Goal: Information Seeking & Learning: Learn about a topic

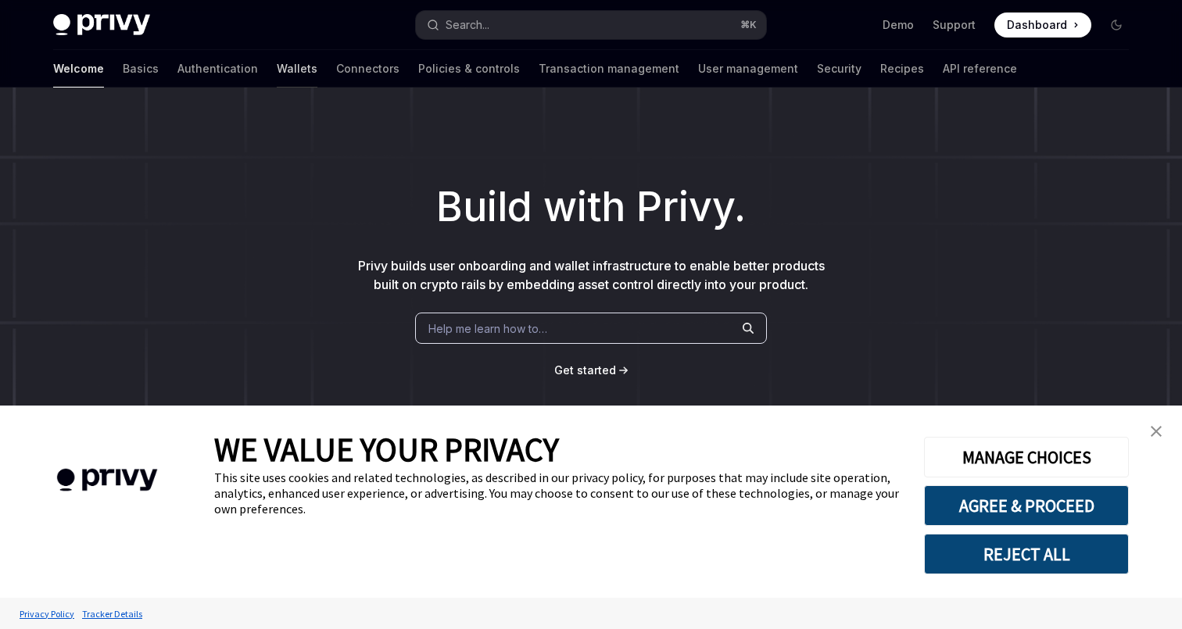
click at [317, 56] on link "Wallets" at bounding box center [297, 69] width 41 height 38
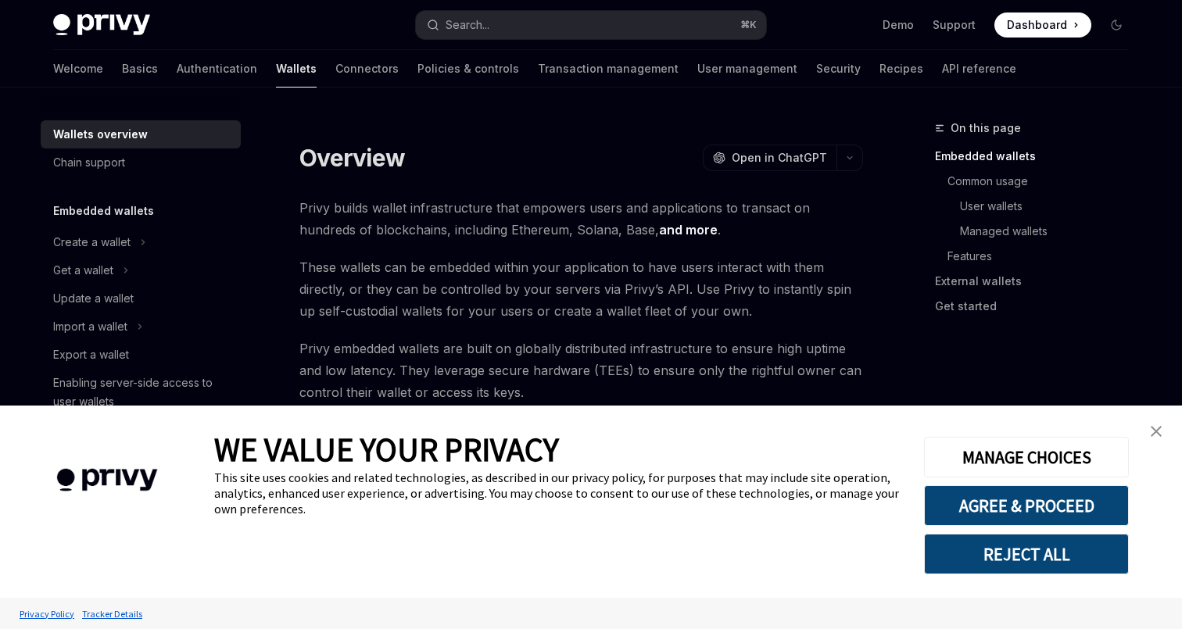
click at [1155, 438] on link "close banner" at bounding box center [1156, 431] width 31 height 31
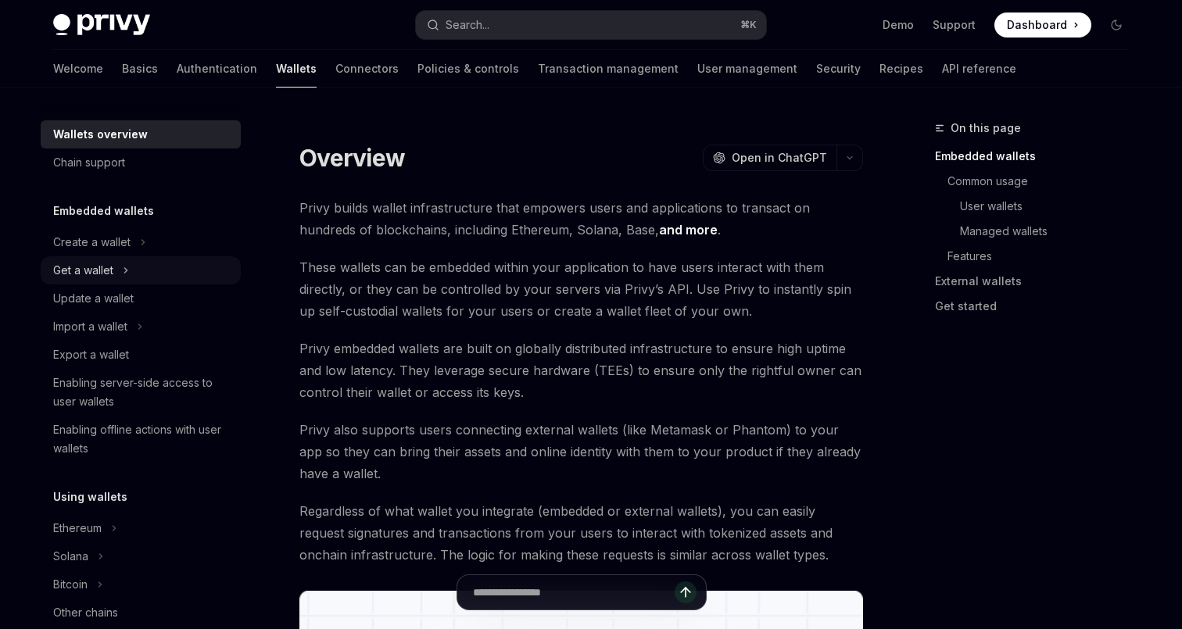
click at [113, 261] on div "Get a wallet" at bounding box center [83, 270] width 60 height 19
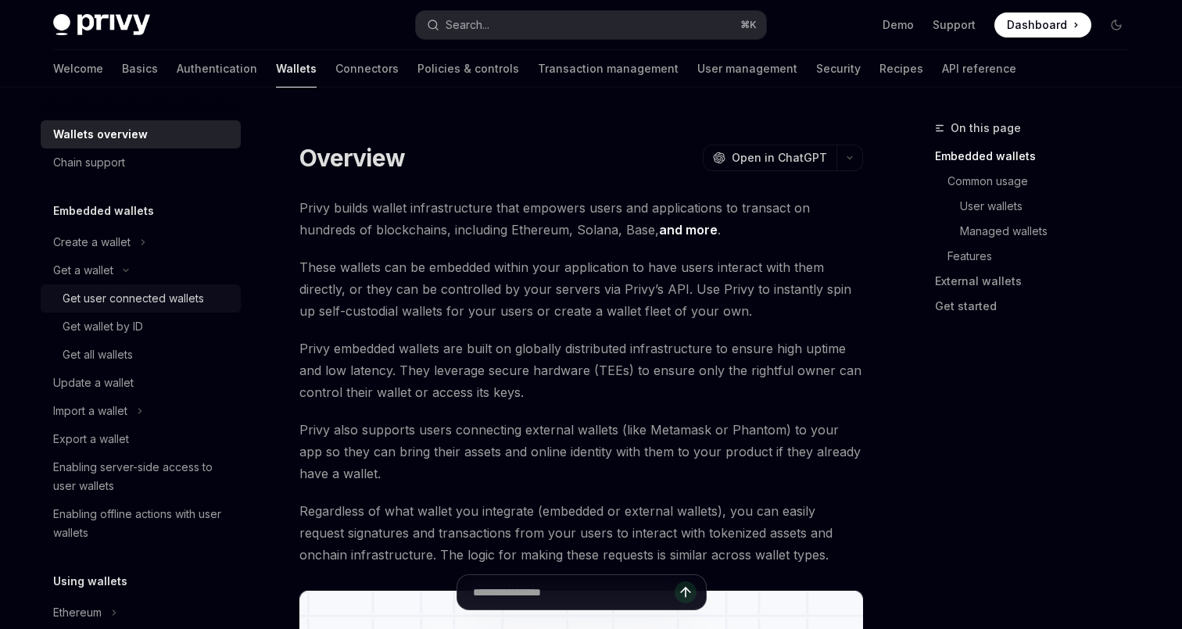
click at [204, 289] on div "Get user connected wallets" at bounding box center [134, 298] width 142 height 19
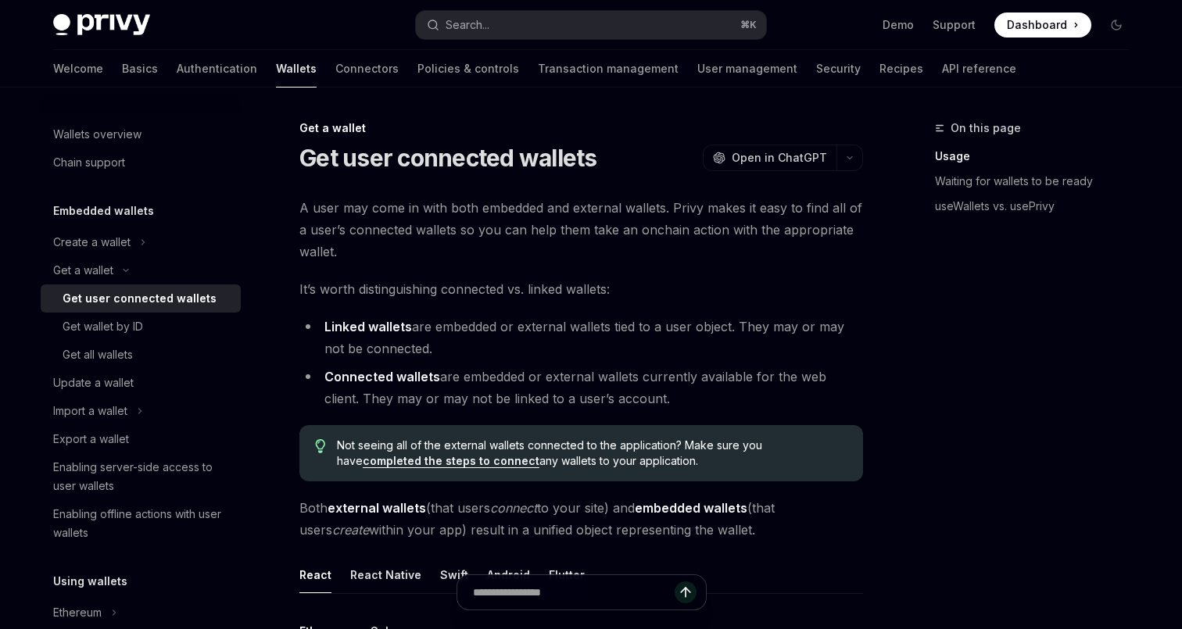
drag, startPoint x: 393, startPoint y: 246, endPoint x: 537, endPoint y: 260, distance: 145.3
click at [537, 316] on li "Linked wallets are embedded or external wallets tied to a user object. They may…" at bounding box center [581, 338] width 564 height 44
click at [496, 366] on li "Connected wallets are embedded or external wallets currently available for the …" at bounding box center [581, 388] width 564 height 44
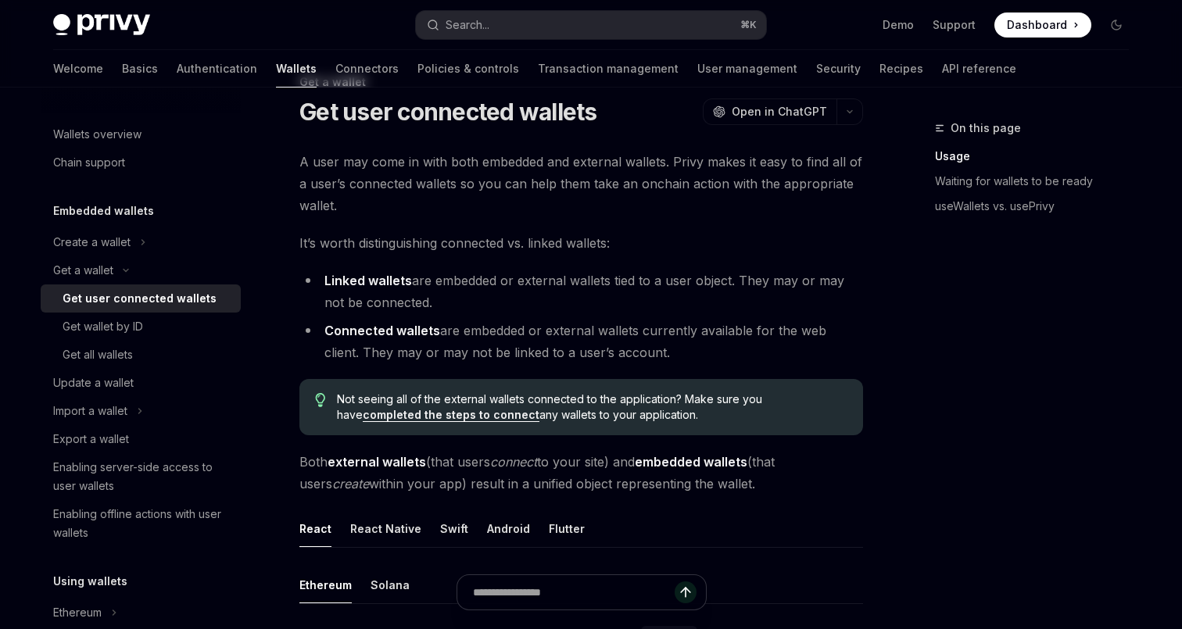
scroll to position [63, 0]
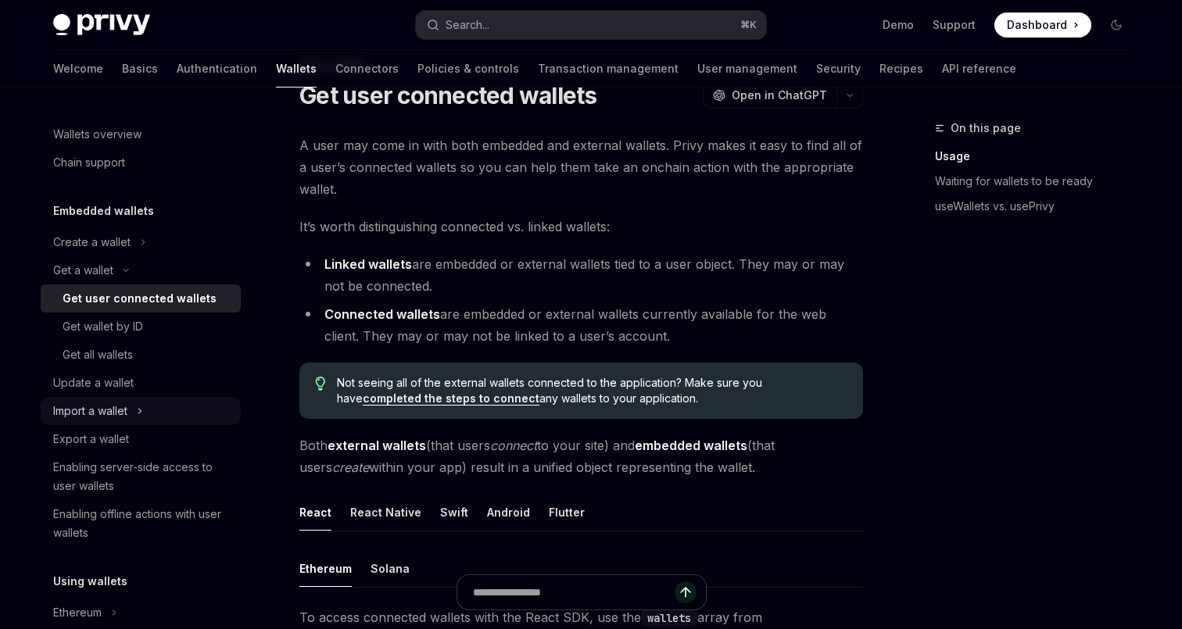
click at [127, 402] on div "Import a wallet" at bounding box center [90, 411] width 74 height 19
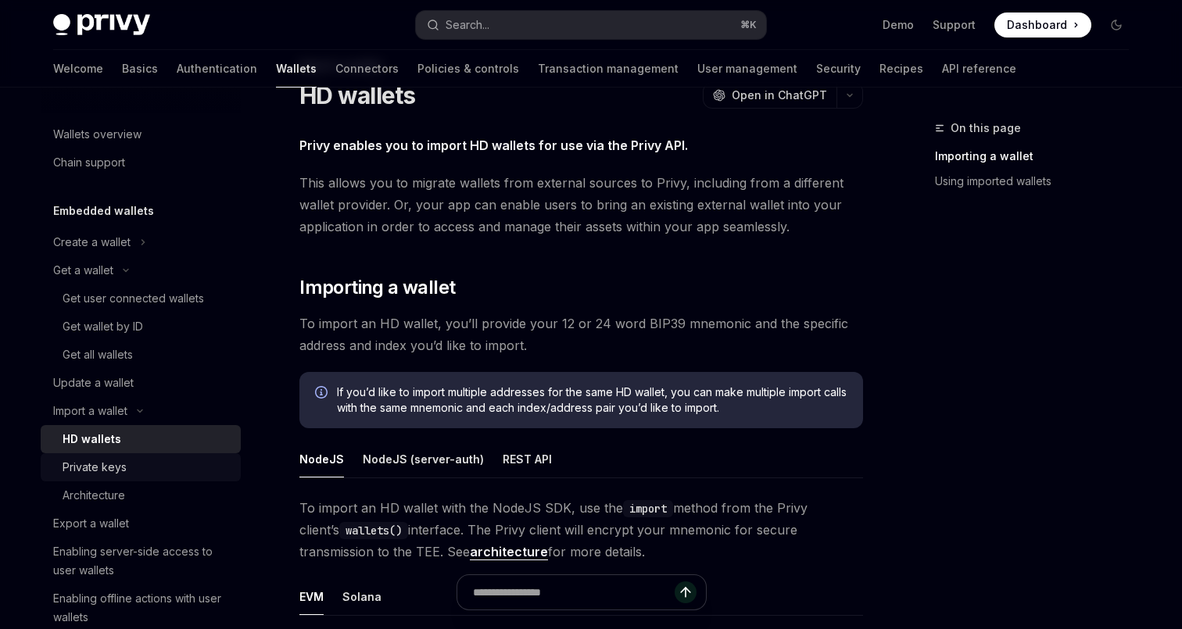
click at [232, 454] on link "Private keys" at bounding box center [141, 468] width 200 height 28
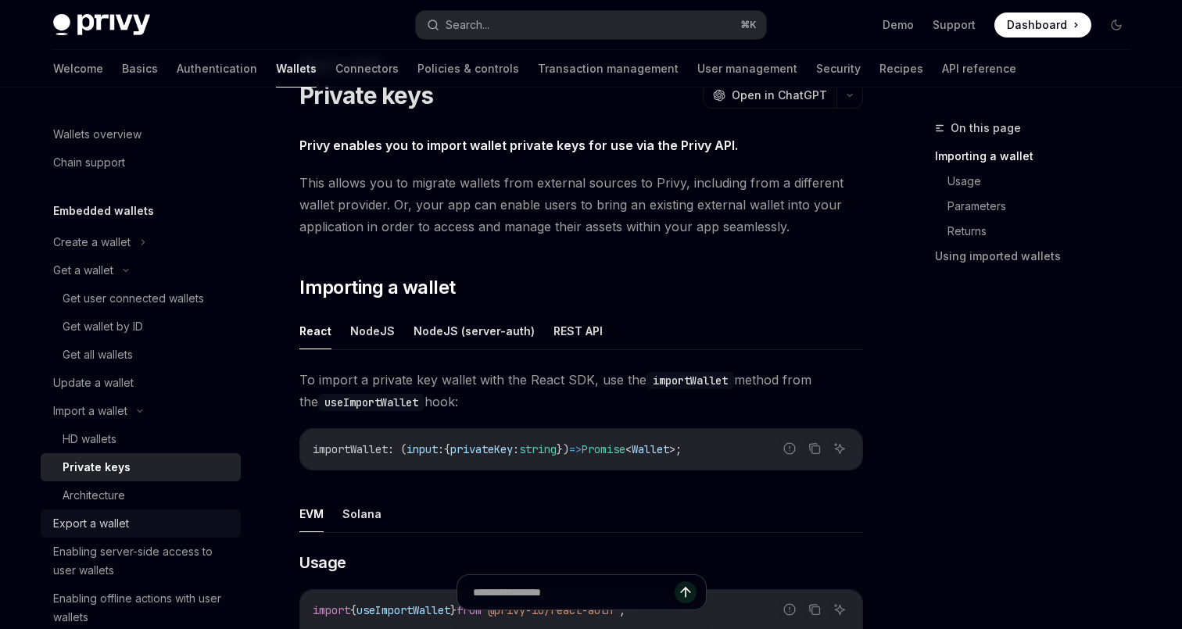
click at [129, 515] on div "Export a wallet" at bounding box center [91, 524] width 76 height 19
click at [231, 515] on div "Export a wallet" at bounding box center [142, 524] width 178 height 19
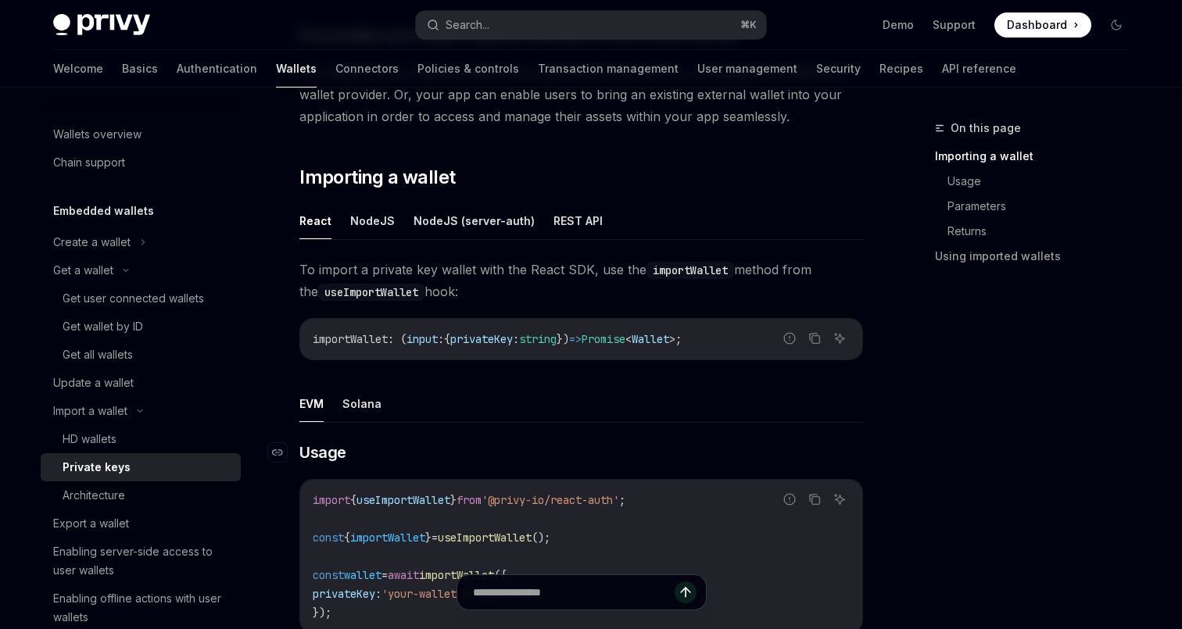
scroll to position [183, 0]
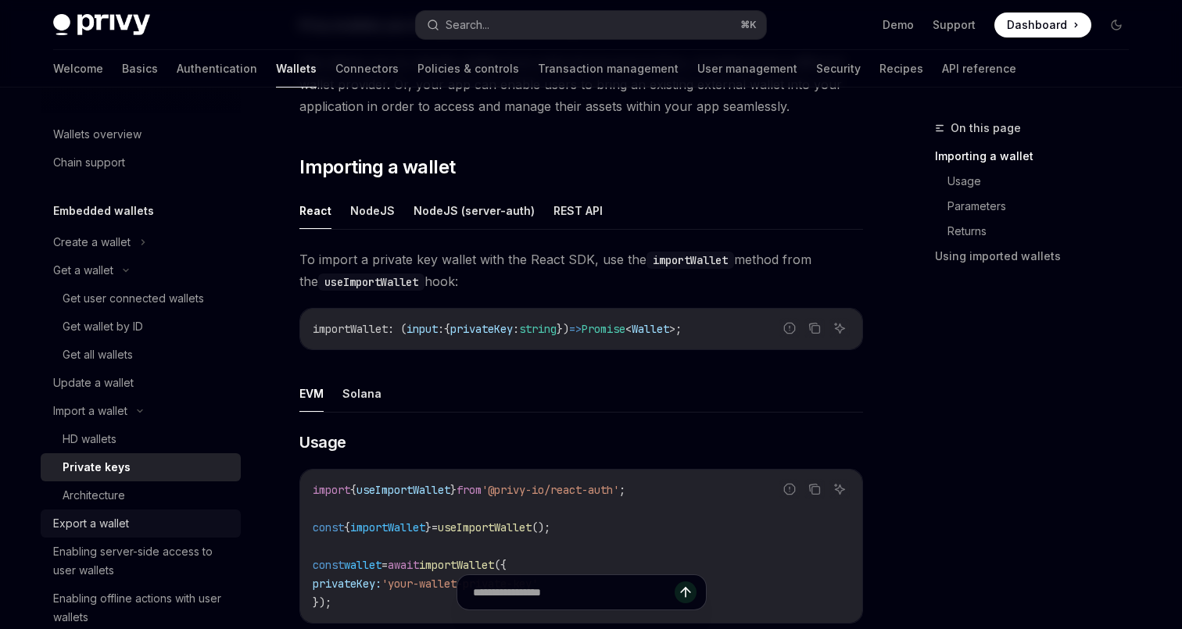
click at [211, 510] on link "Export a wallet" at bounding box center [141, 524] width 200 height 28
click at [129, 515] on div "Export a wallet" at bounding box center [91, 524] width 76 height 19
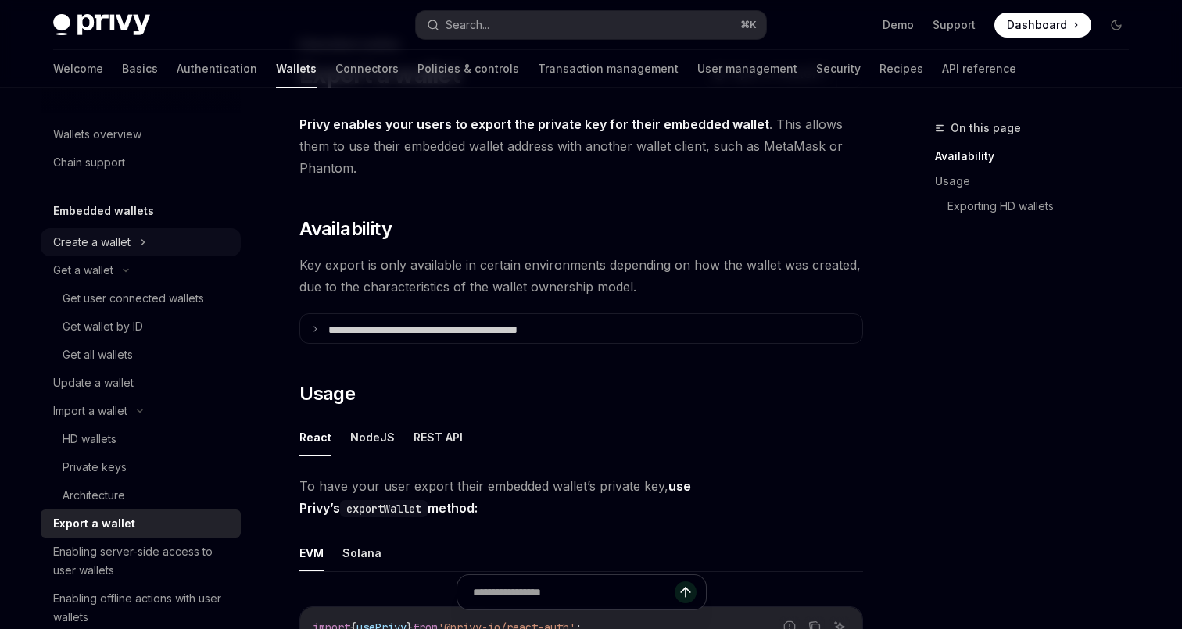
click at [241, 228] on button "Create a wallet" at bounding box center [141, 242] width 200 height 28
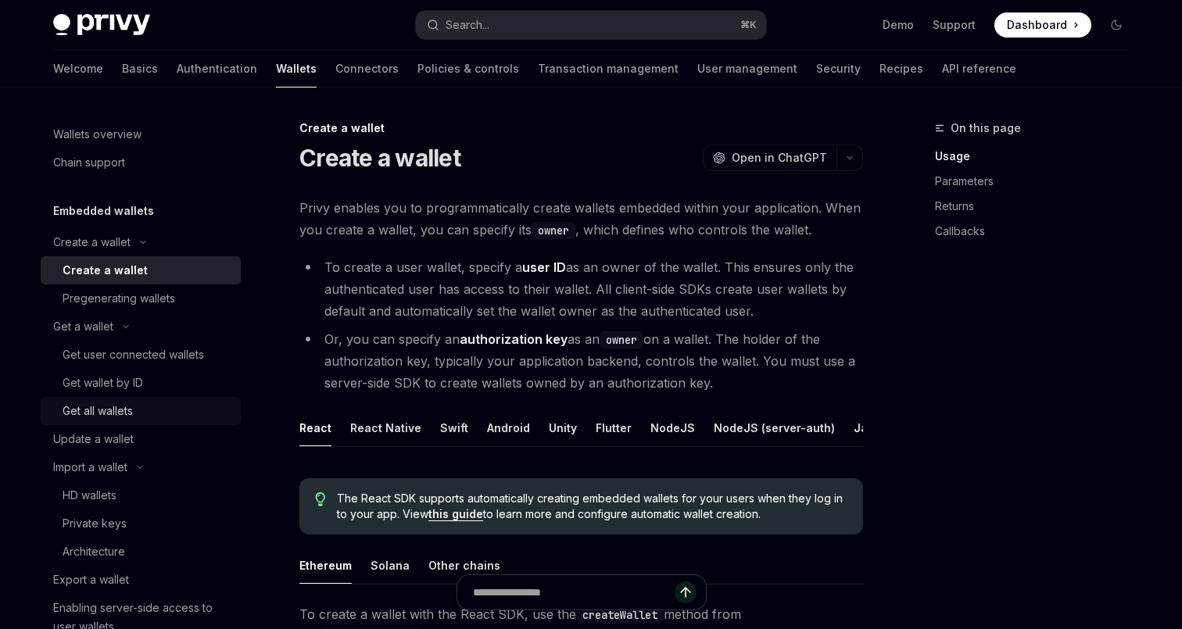
click at [133, 402] on div "Get all wallets" at bounding box center [98, 411] width 70 height 19
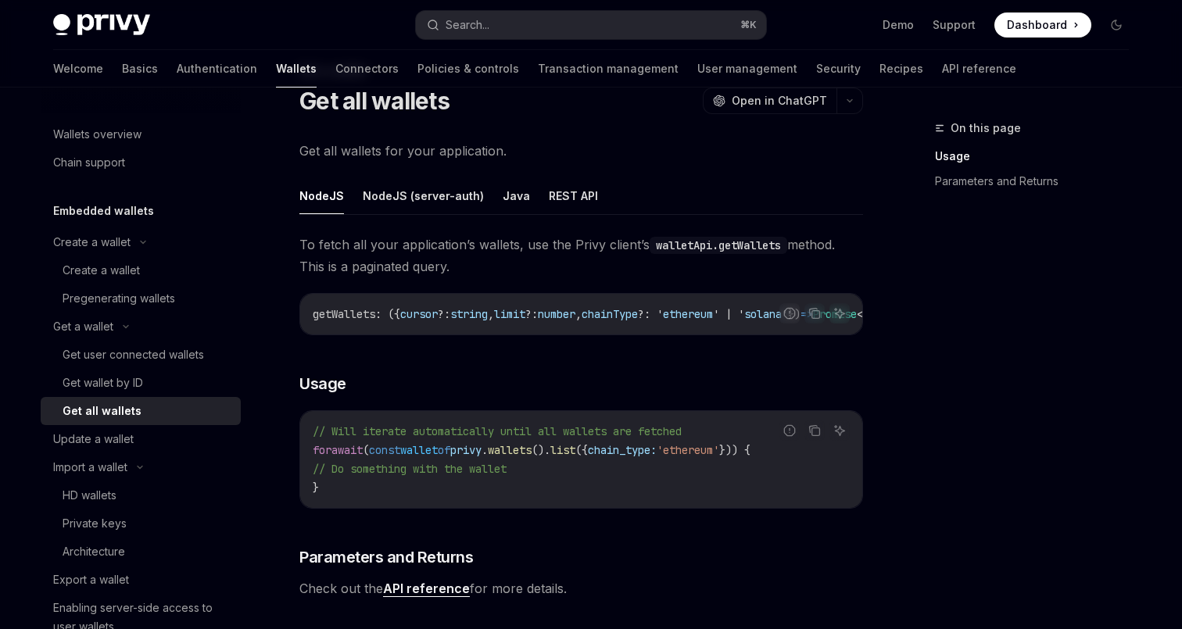
scroll to position [61, 0]
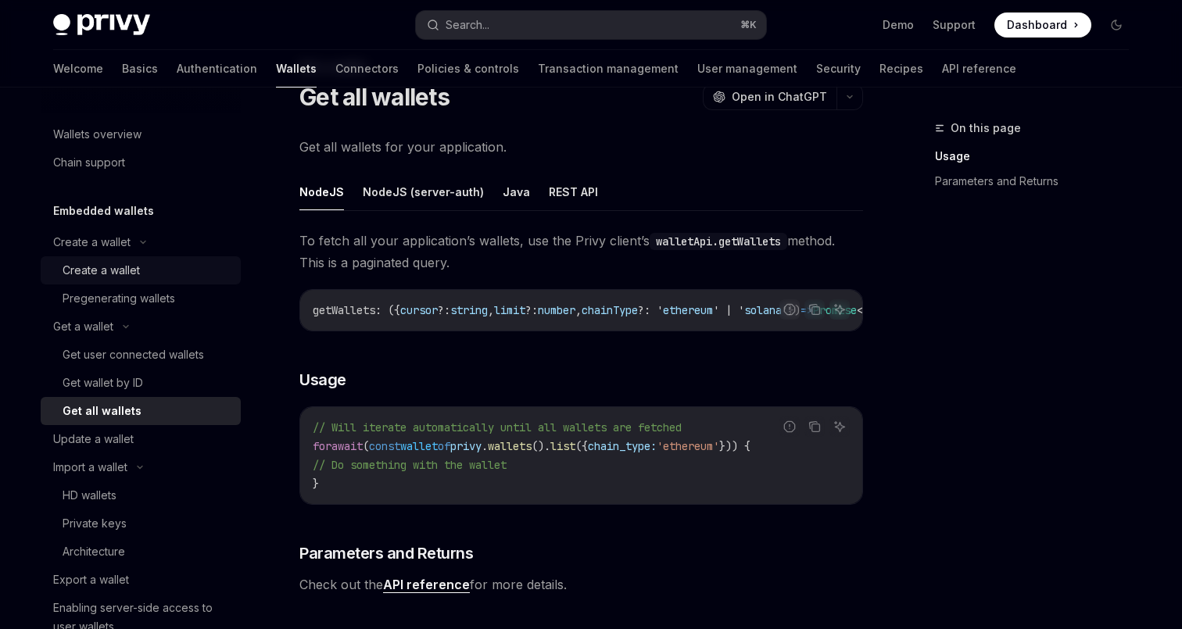
click at [140, 261] on div "Create a wallet" at bounding box center [101, 270] width 77 height 19
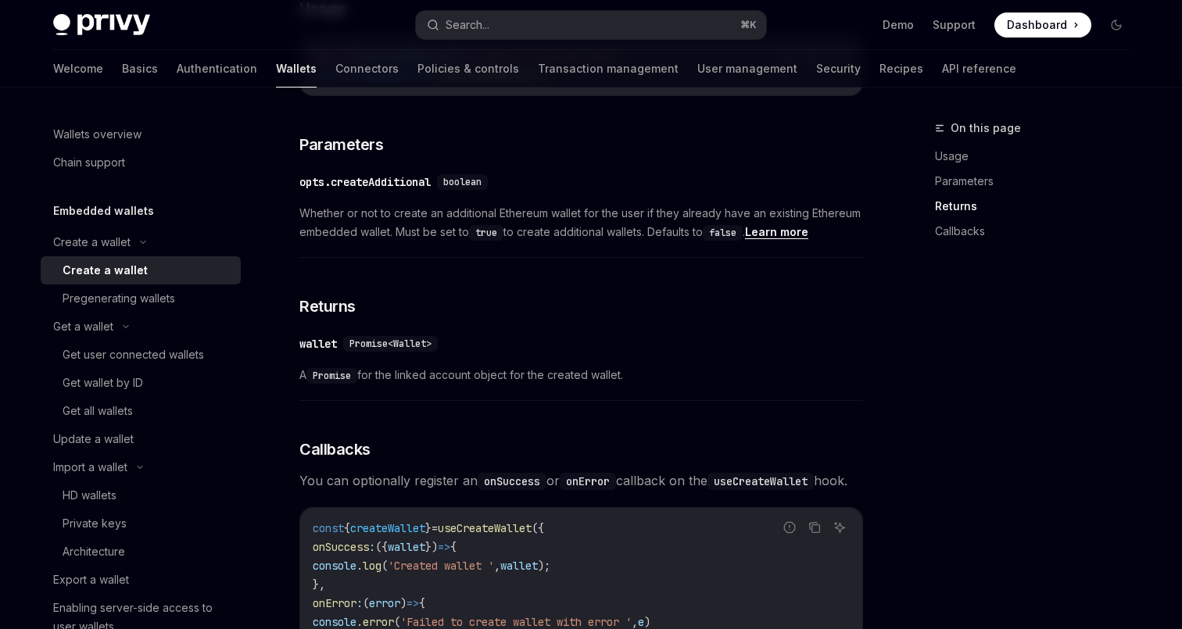
scroll to position [792, 0]
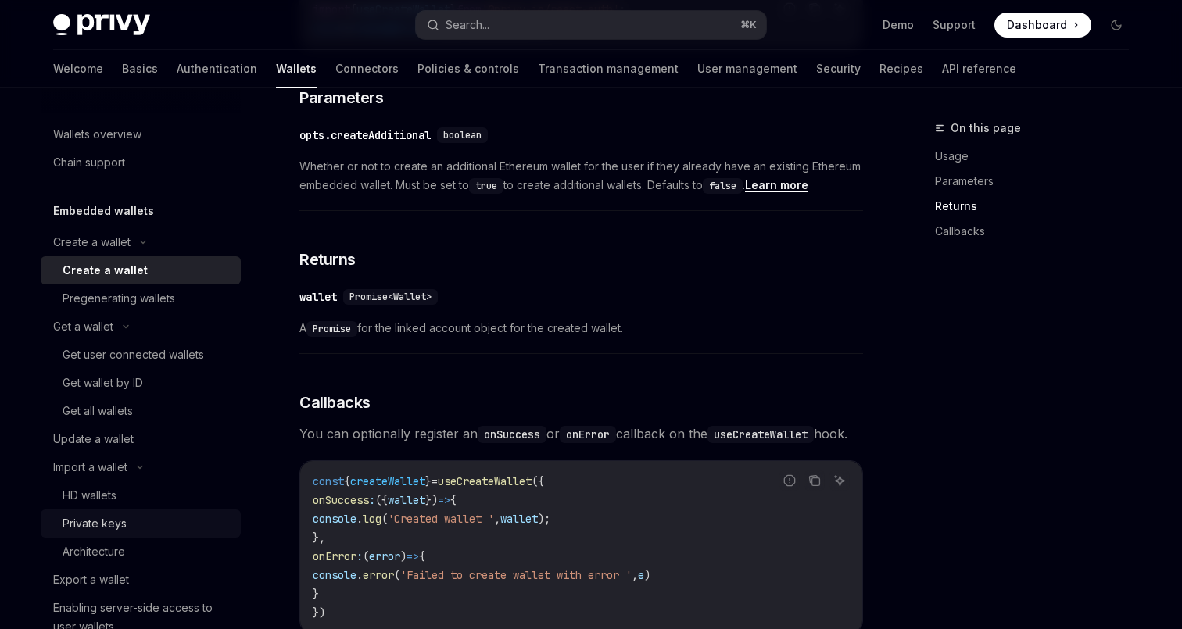
click at [231, 515] on div "Private keys" at bounding box center [147, 524] width 169 height 19
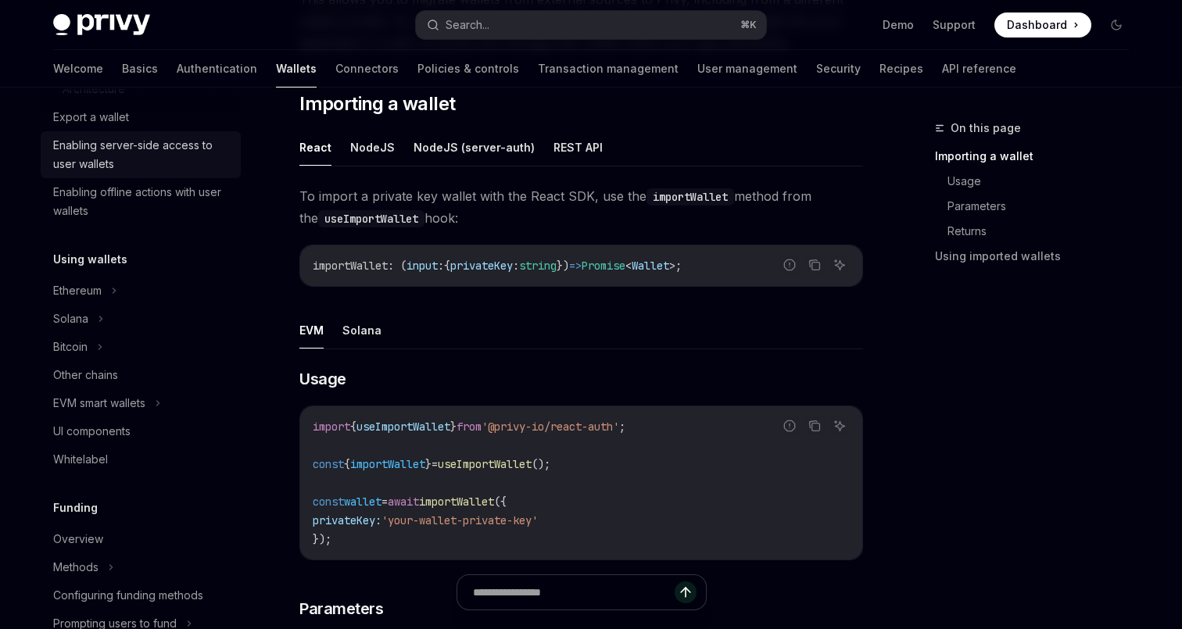
scroll to position [472, 0]
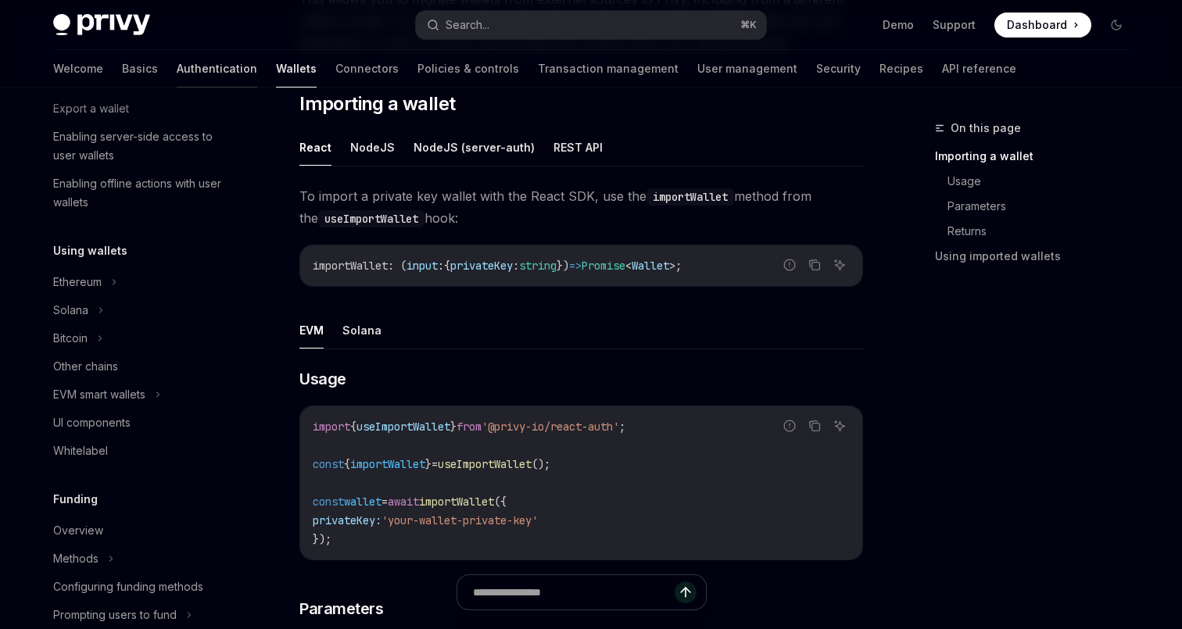
click at [257, 59] on link "Authentication" at bounding box center [217, 69] width 81 height 38
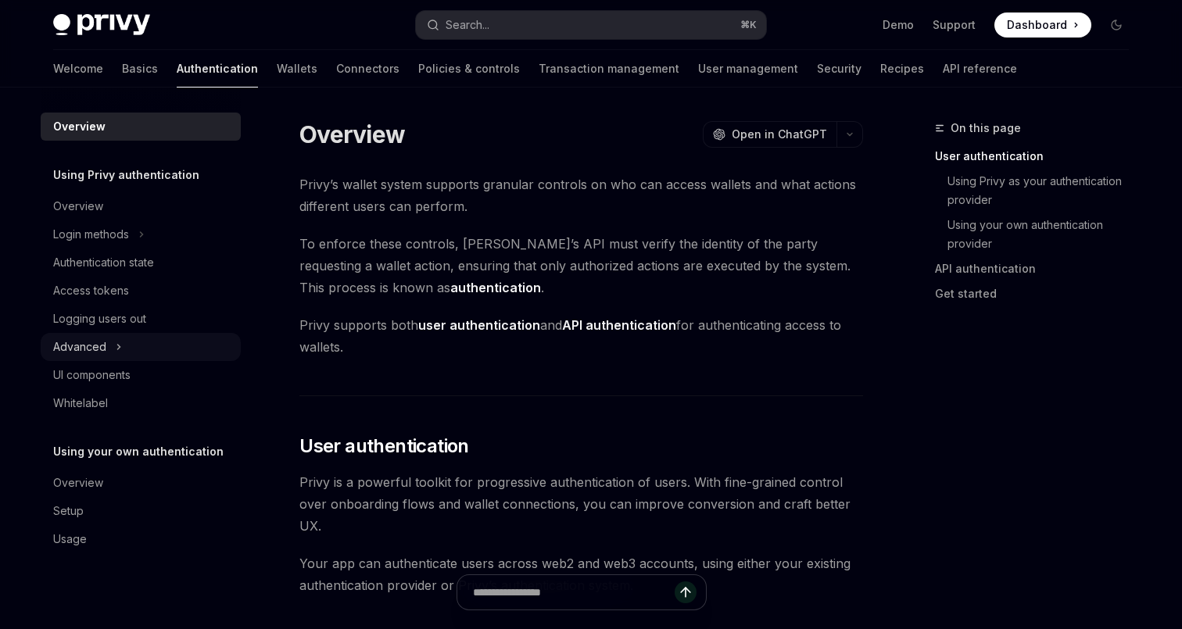
click at [241, 333] on button "Advanced" at bounding box center [141, 347] width 200 height 28
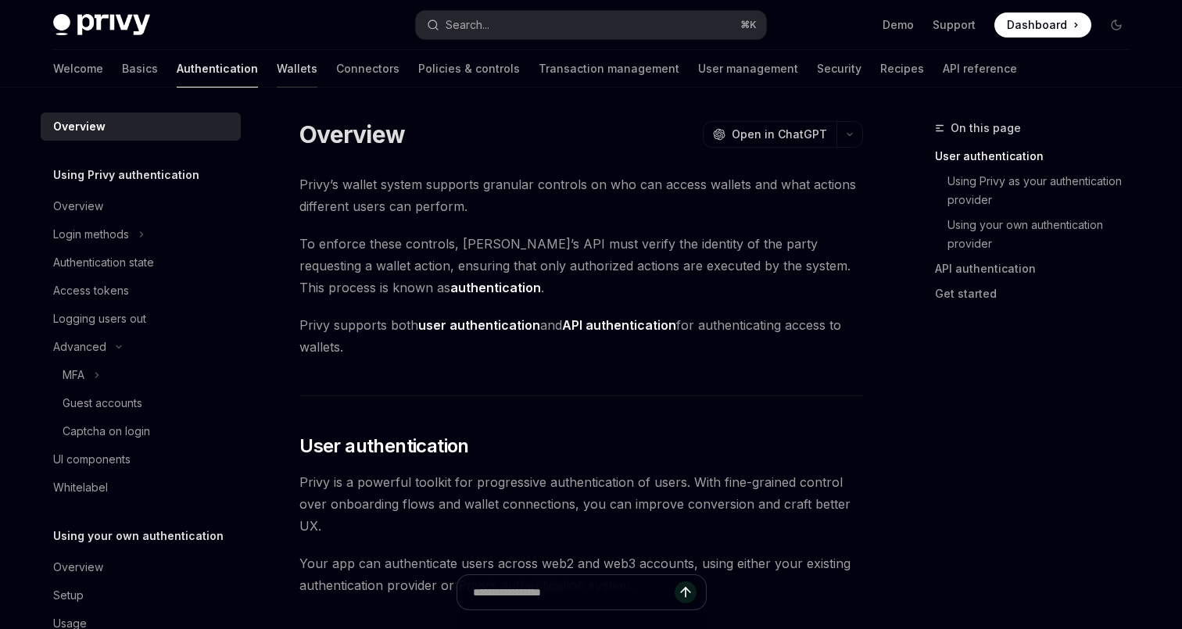
click at [317, 63] on link "Wallets" at bounding box center [297, 69] width 41 height 38
type textarea "*"
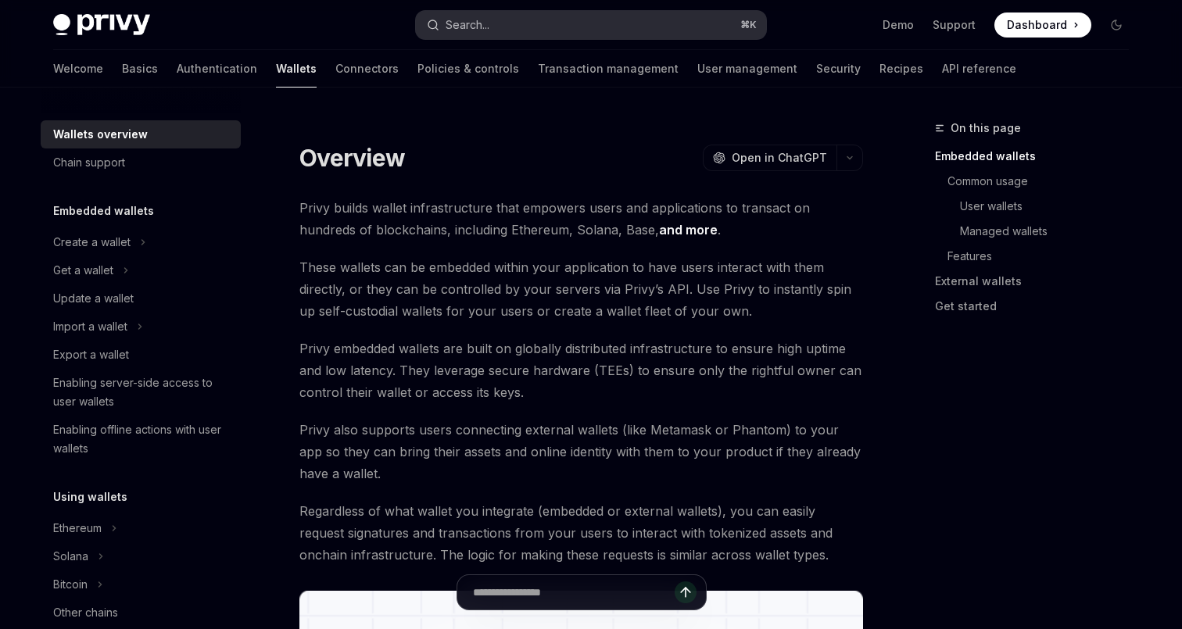
click at [586, 18] on button "Search... ⌘ K" at bounding box center [591, 25] width 350 height 28
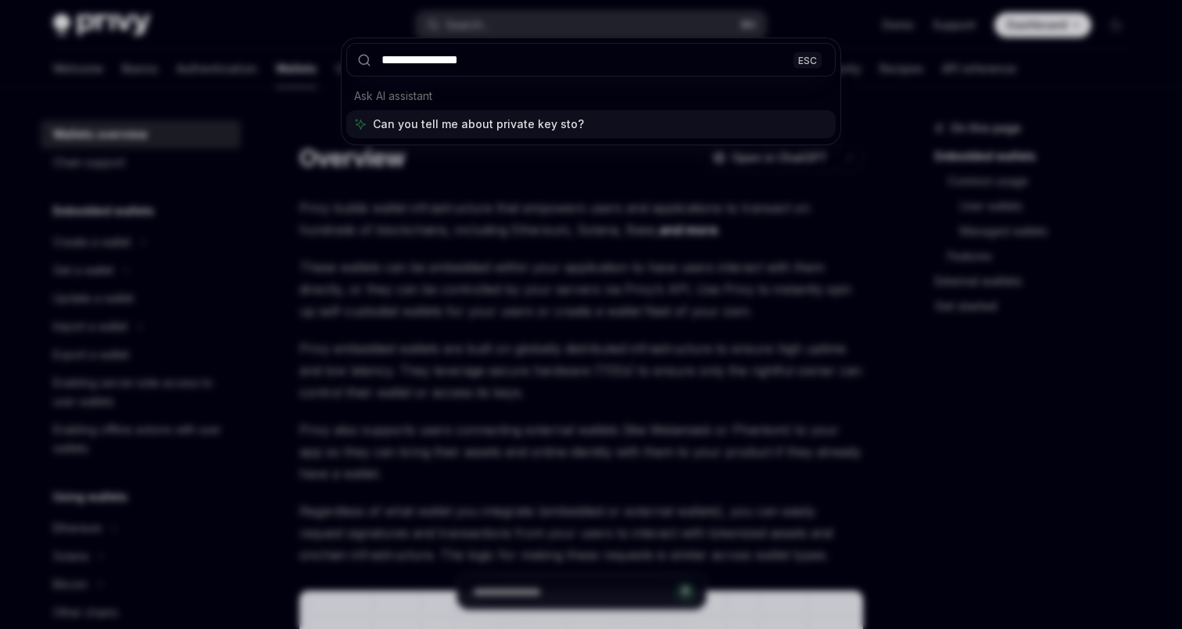
type input "**********"
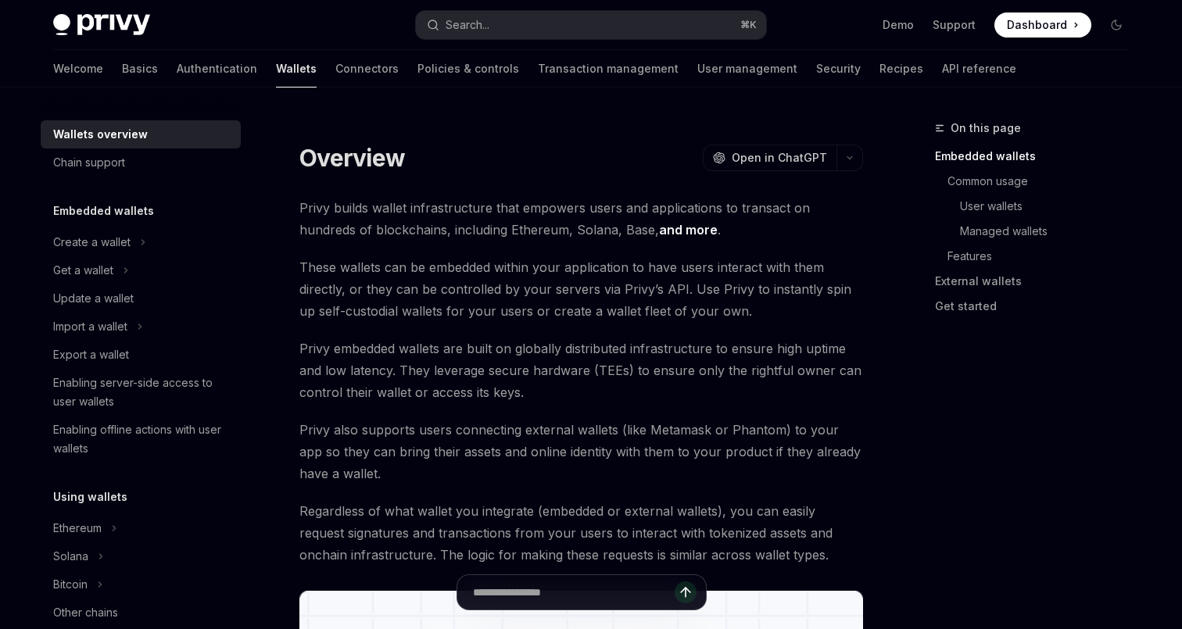
scroll to position [66, 0]
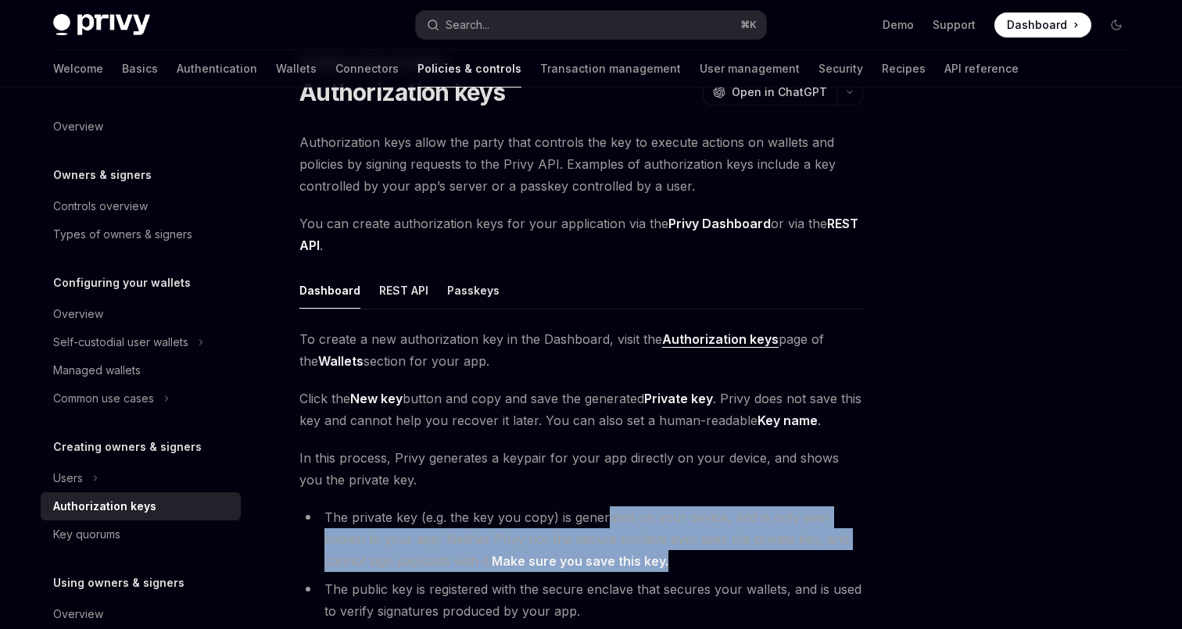
drag, startPoint x: 602, startPoint y: 375, endPoint x: 735, endPoint y: 404, distance: 136.0
click at [735, 507] on li "The private key (e.g. the key you copy) is generated on your device, and is onl…" at bounding box center [581, 540] width 564 height 66
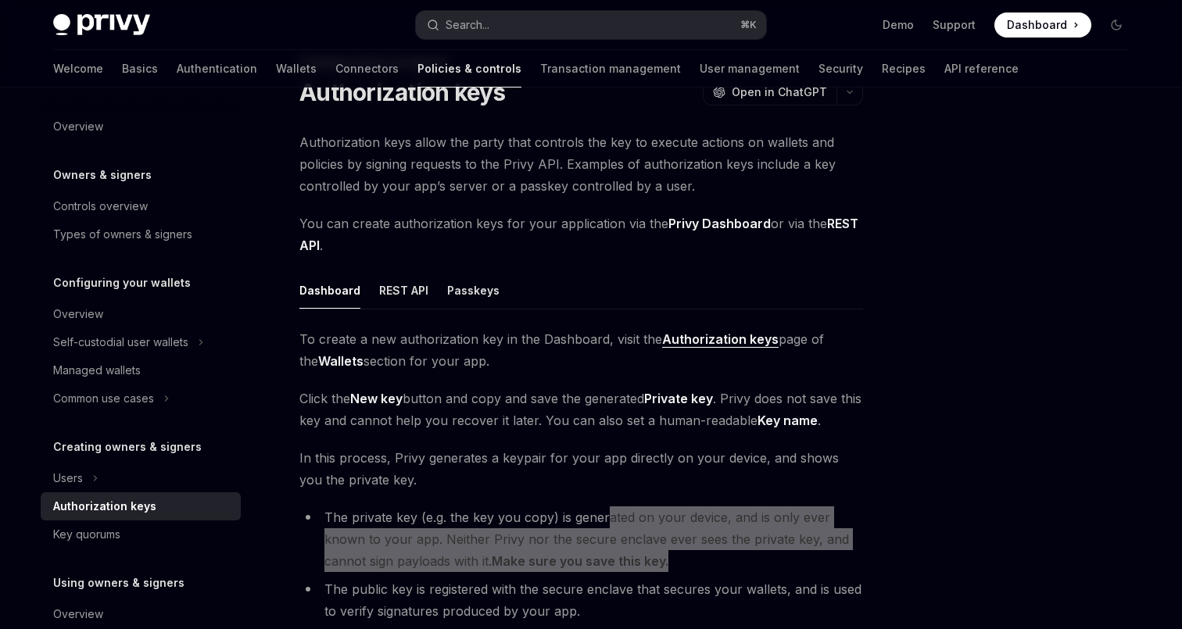
type textarea "*"
